Goal: Check status: Check status

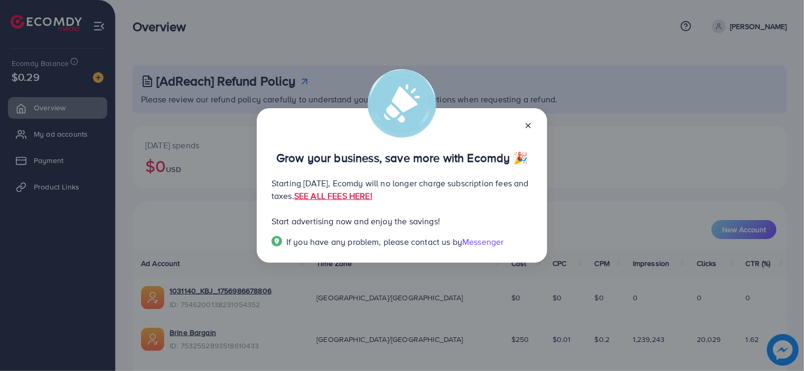
click at [526, 128] on icon at bounding box center [528, 125] width 8 height 8
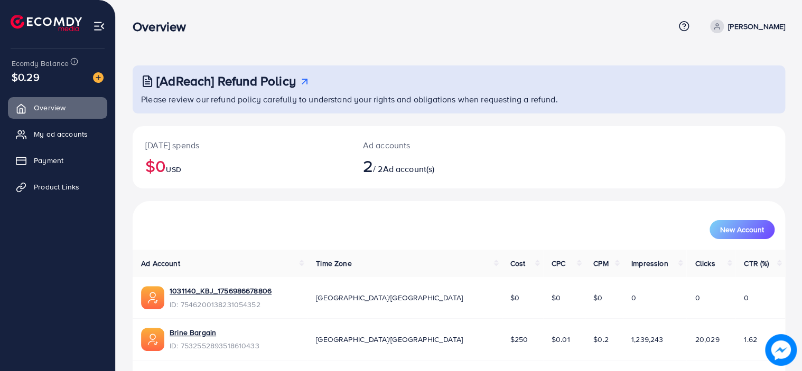
click at [40, 173] on ul "Overview My ad accounts Payment Product Links" at bounding box center [57, 151] width 115 height 116
click at [60, 185] on span "Product Links" at bounding box center [58, 187] width 45 height 11
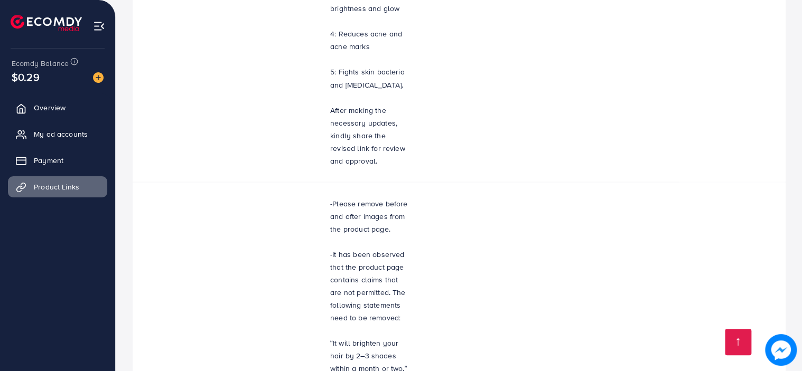
scroll to position [1052, 0]
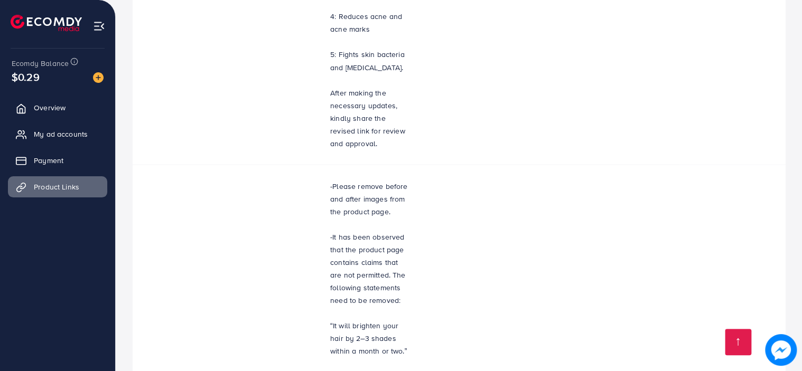
drag, startPoint x: 334, startPoint y: 320, endPoint x: 342, endPoint y: 322, distance: 8.6
drag, startPoint x: 343, startPoint y: 323, endPoint x: 358, endPoint y: 323, distance: 14.8
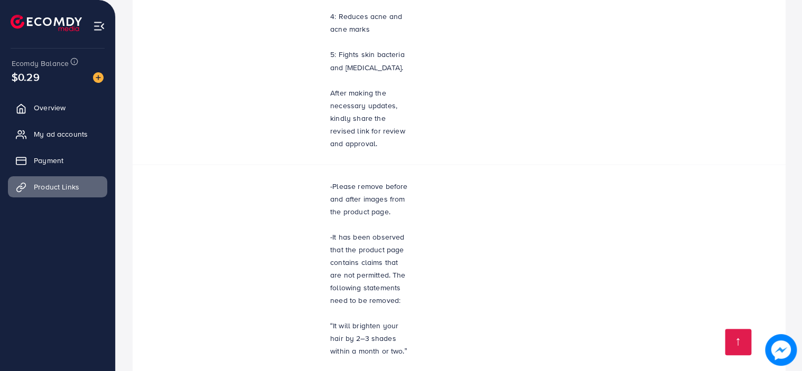
drag, startPoint x: 399, startPoint y: 237, endPoint x: 517, endPoint y: 257, distance: 119.5
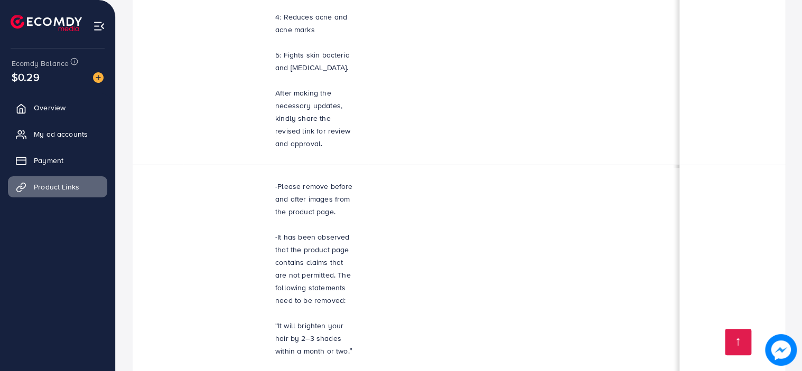
scroll to position [0, 246]
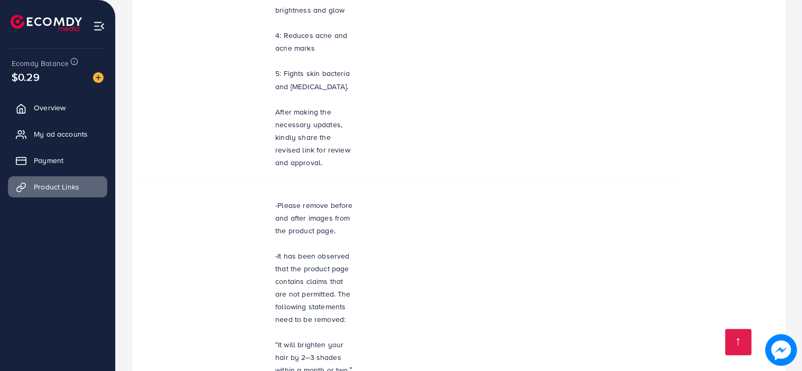
scroll to position [1052, 0]
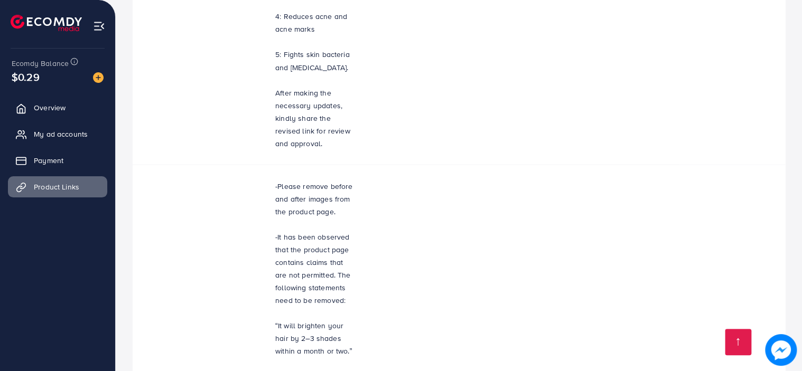
drag, startPoint x: 393, startPoint y: 320, endPoint x: 296, endPoint y: 314, distance: 96.8
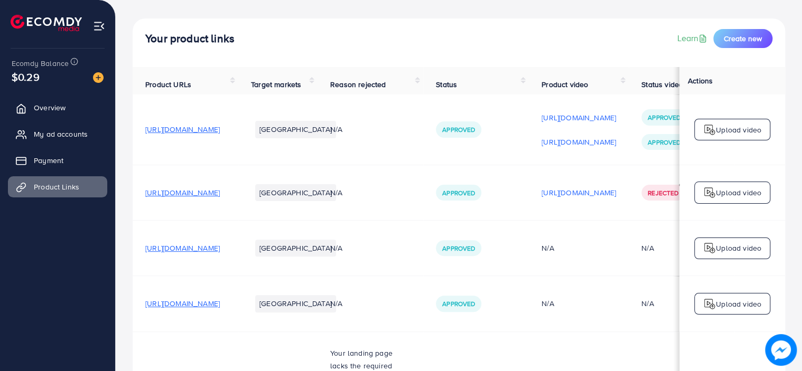
scroll to position [0, 0]
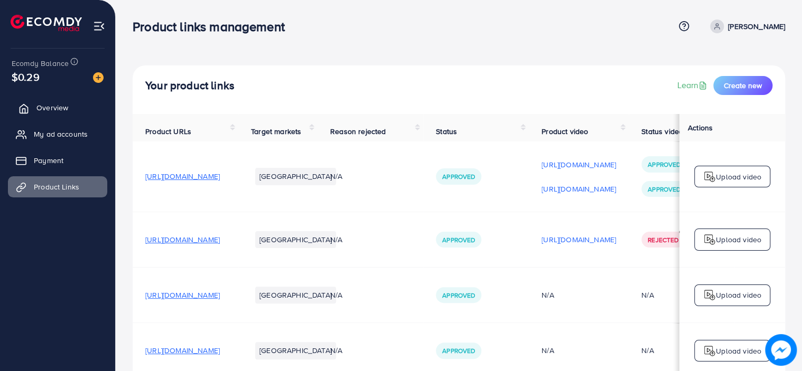
click at [35, 104] on link "Overview" at bounding box center [57, 107] width 99 height 21
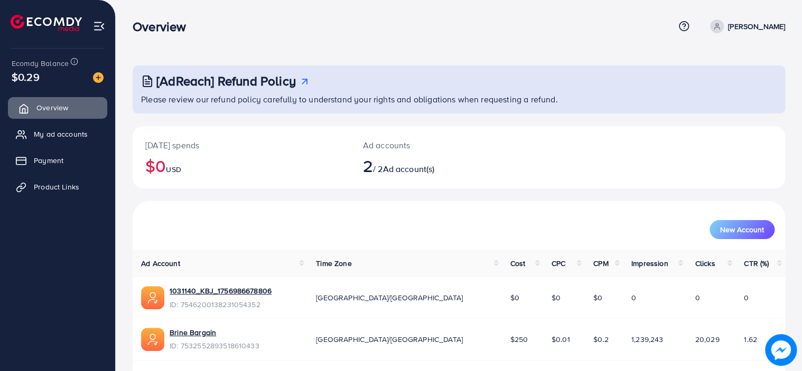
click at [35, 104] on link "Overview" at bounding box center [57, 107] width 99 height 21
